Goal: Task Accomplishment & Management: Use online tool/utility

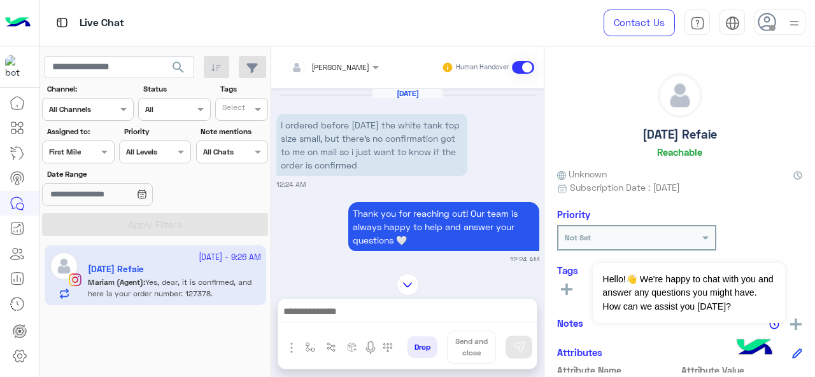
click at [99, 153] on span at bounding box center [106, 151] width 16 height 13
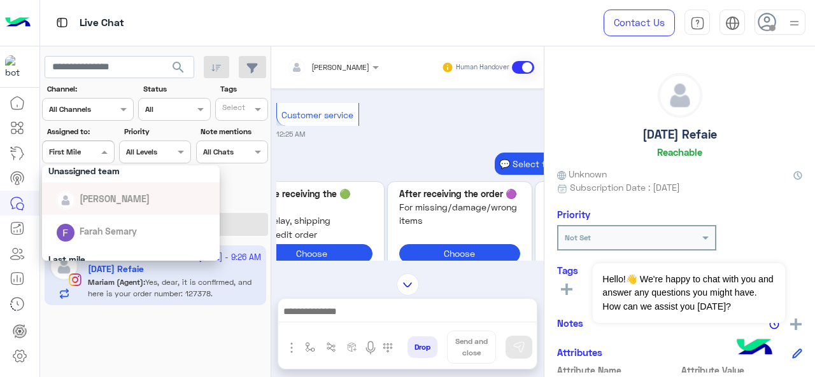
scroll to position [191, 0]
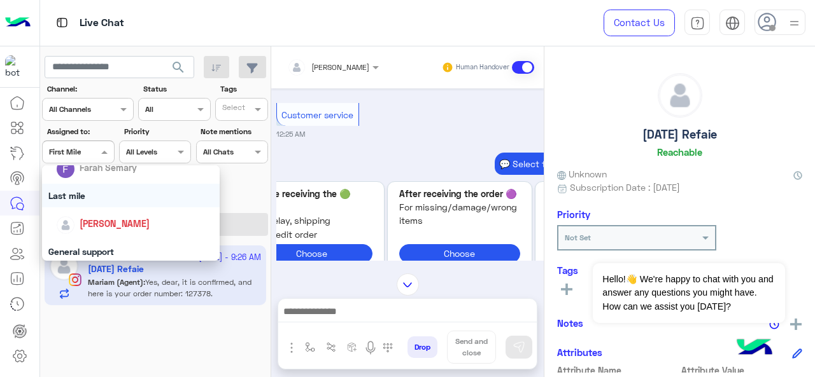
click at [95, 192] on div "Last mile" at bounding box center [131, 196] width 178 height 24
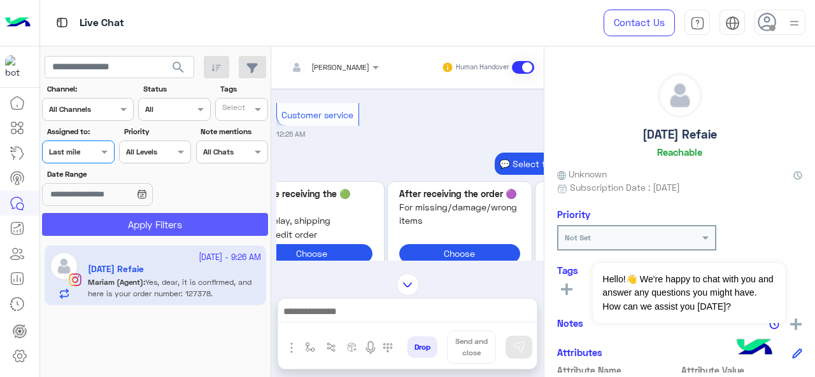
click at [137, 224] on button "Apply Filters" at bounding box center [155, 224] width 226 height 23
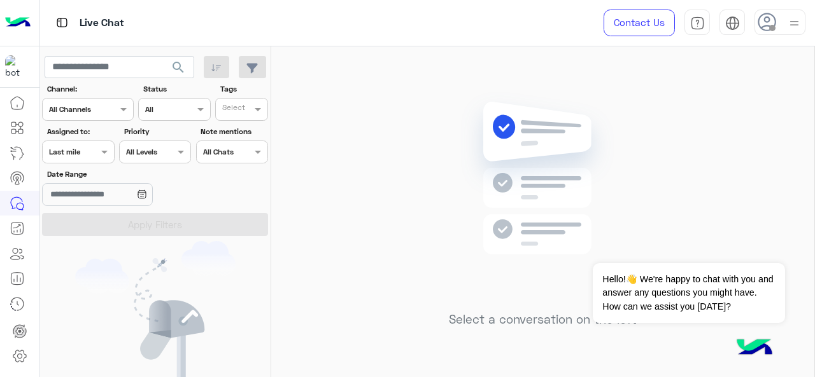
click at [94, 151] on div at bounding box center [78, 150] width 71 height 12
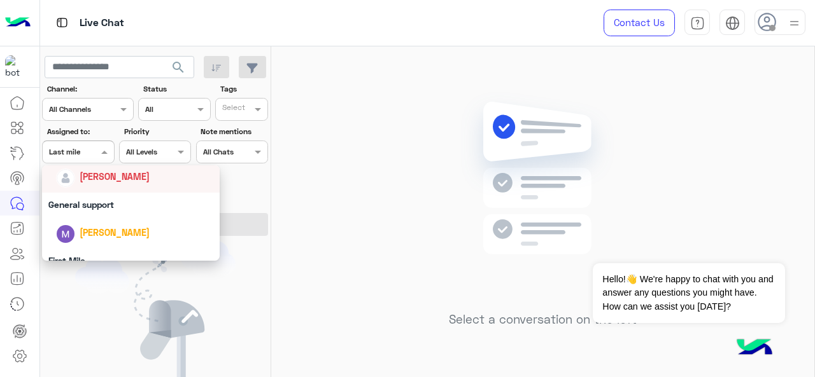
scroll to position [255, 0]
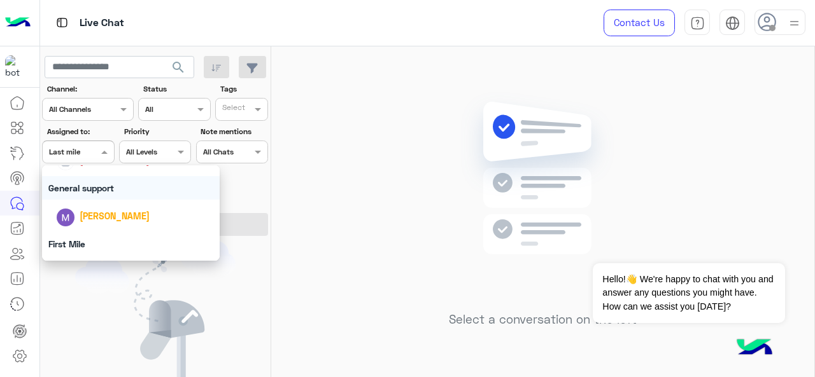
click at [100, 192] on div "General support" at bounding box center [131, 188] width 178 height 24
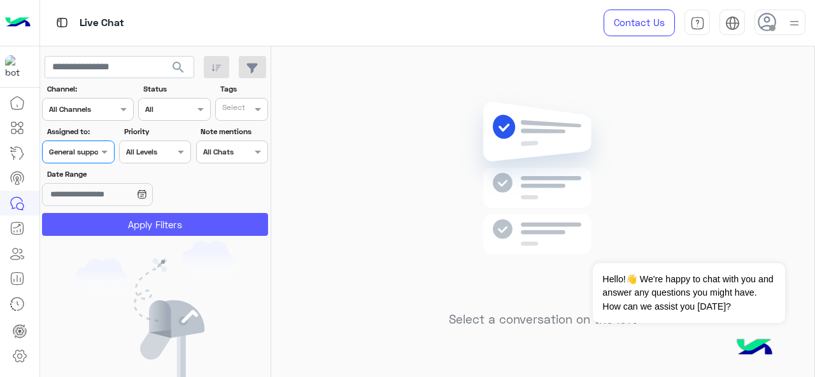
click at [129, 222] on button "Apply Filters" at bounding box center [155, 224] width 226 height 23
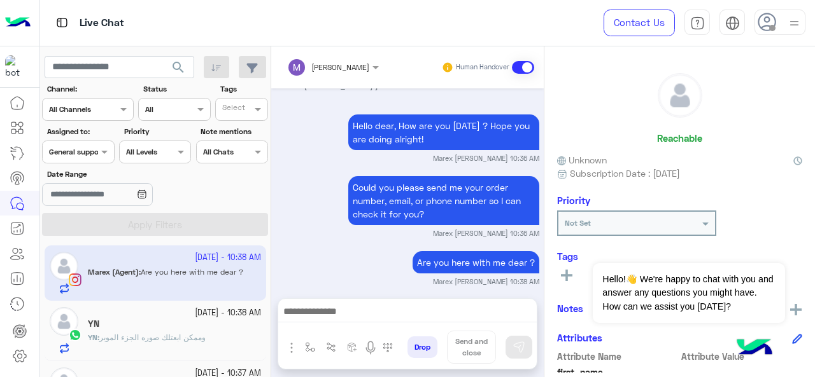
click at [84, 143] on div "Assigned on General support" at bounding box center [78, 152] width 72 height 23
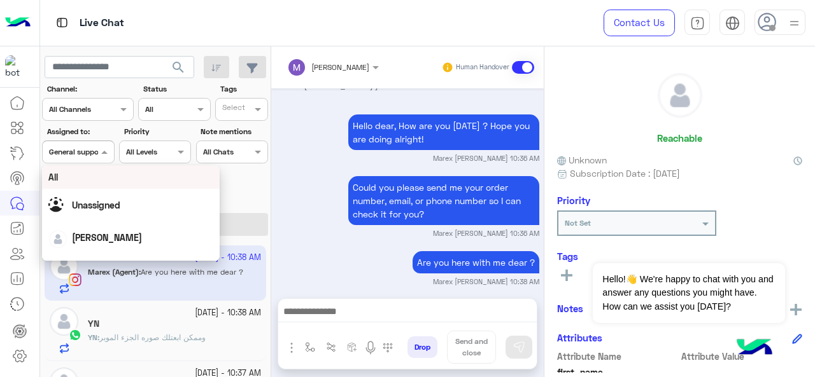
click at [107, 180] on div "All" at bounding box center [130, 177] width 165 height 13
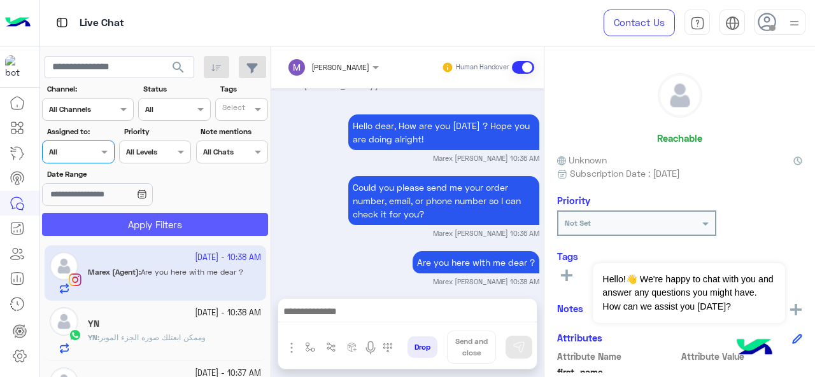
click at [151, 224] on button "Apply Filters" at bounding box center [155, 224] width 226 height 23
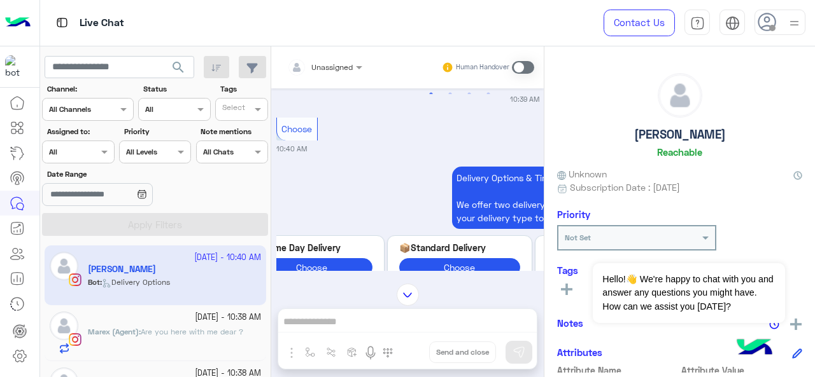
scroll to position [895, 0]
